Goal: Find specific page/section: Find specific page/section

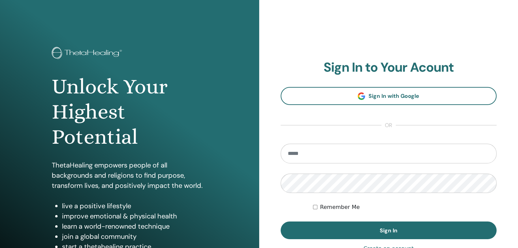
type input "**********"
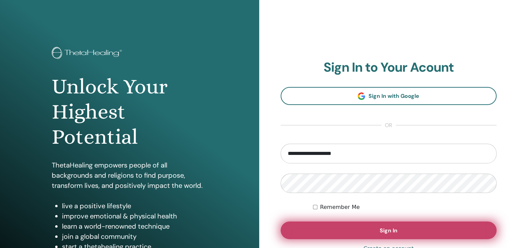
click at [350, 231] on button "Sign In" at bounding box center [388, 231] width 216 height 18
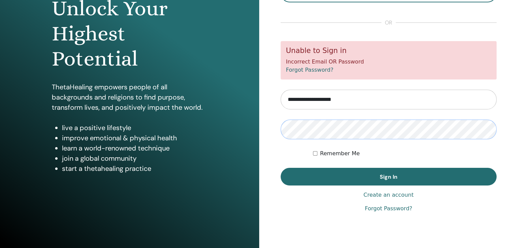
scroll to position [78, 0]
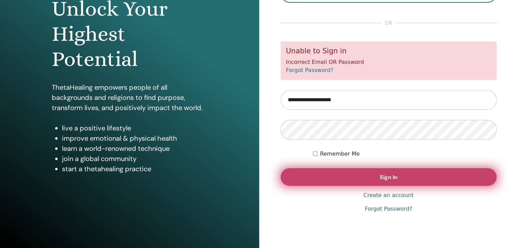
click at [373, 179] on button "Sign In" at bounding box center [388, 177] width 216 height 18
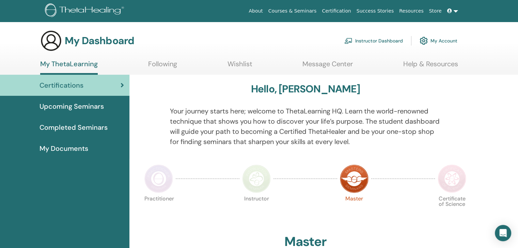
click at [73, 104] on span "Upcoming Seminars" at bounding box center [71, 106] width 64 height 10
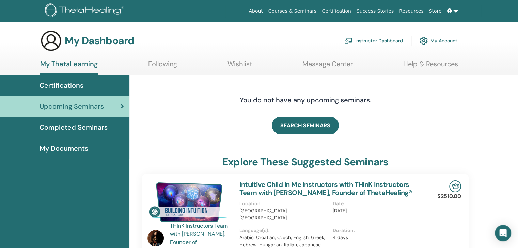
click at [76, 149] on span "My Documents" at bounding box center [63, 149] width 49 height 10
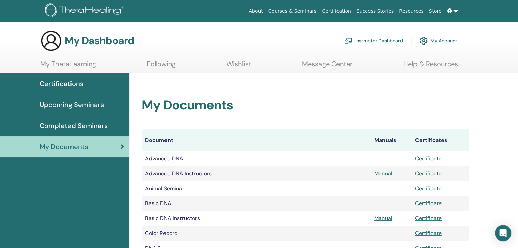
click at [391, 40] on link "Instructor Dashboard" at bounding box center [373, 40] width 59 height 15
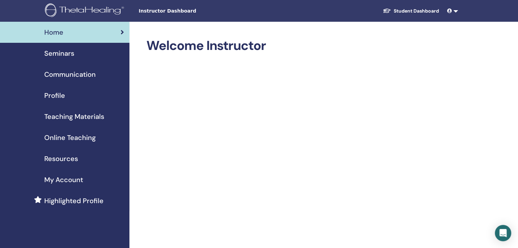
click at [53, 58] on span "Seminars" at bounding box center [59, 53] width 30 height 10
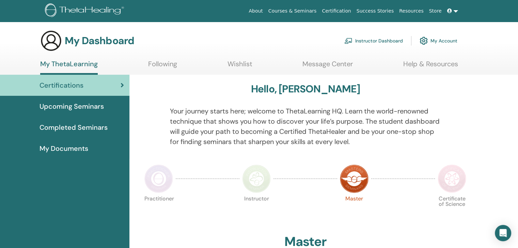
click at [87, 108] on span "Upcoming Seminars" at bounding box center [71, 106] width 64 height 10
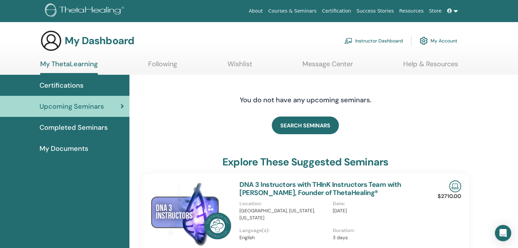
click at [309, 13] on link "Courses & Seminars" at bounding box center [292, 11] width 54 height 13
